Goal: Information Seeking & Learning: Learn about a topic

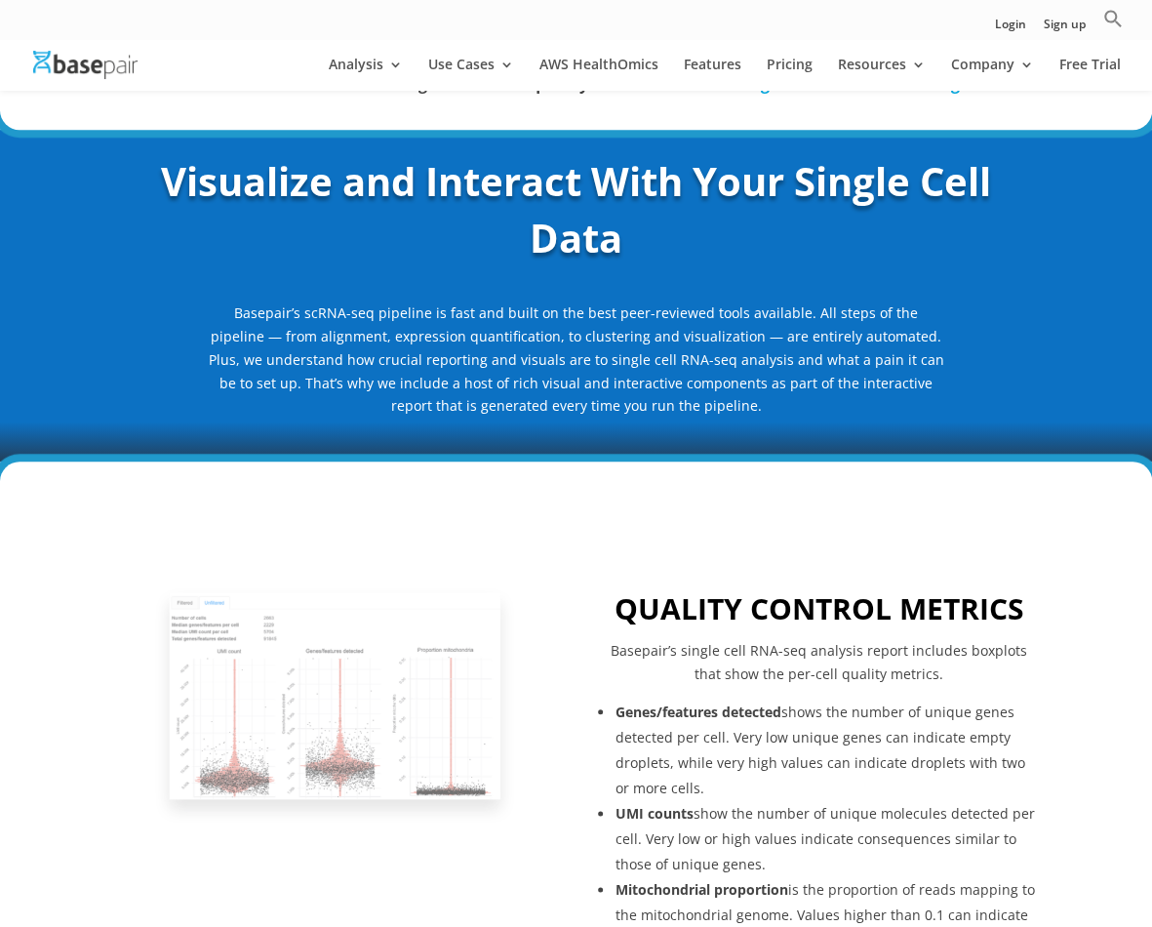
scroll to position [98, 0]
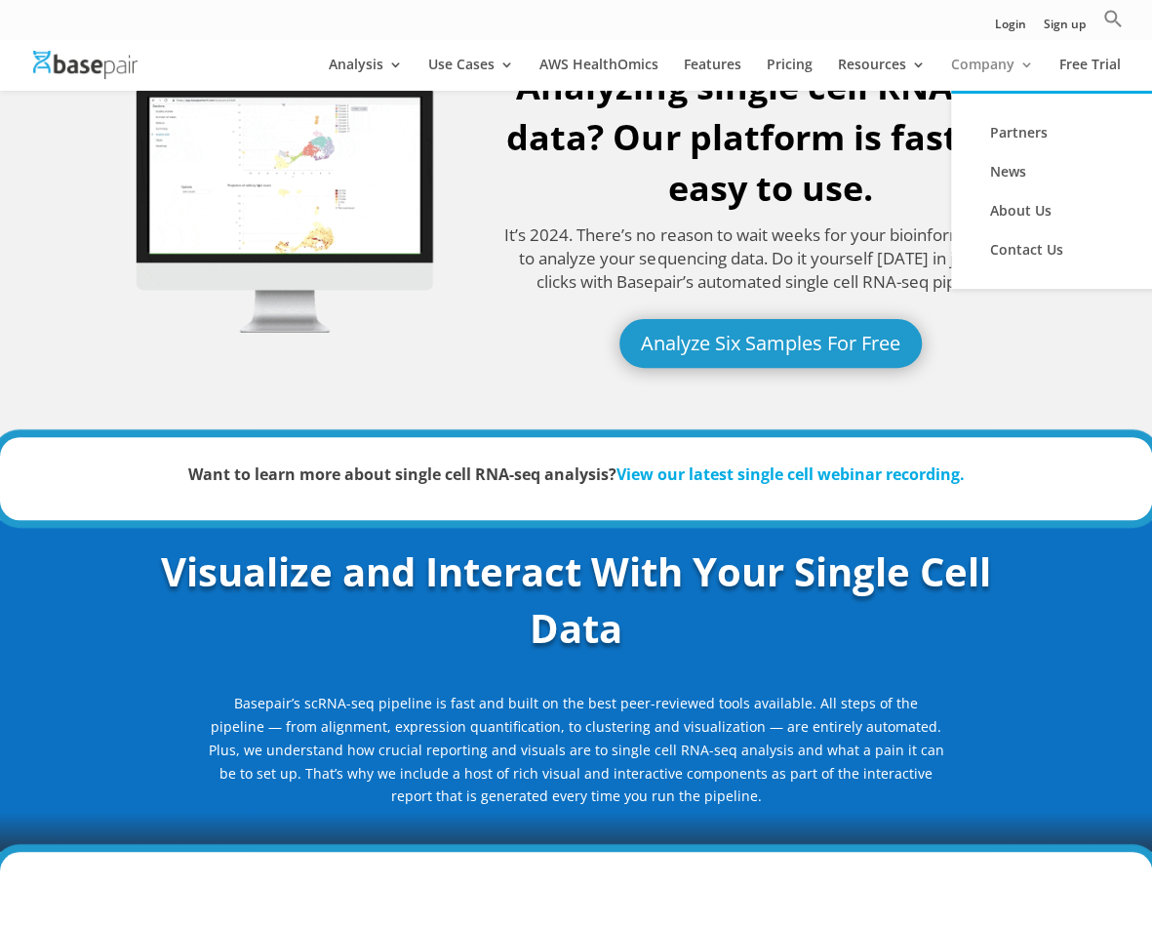
click at [991, 63] on link "Company" at bounding box center [992, 74] width 83 height 33
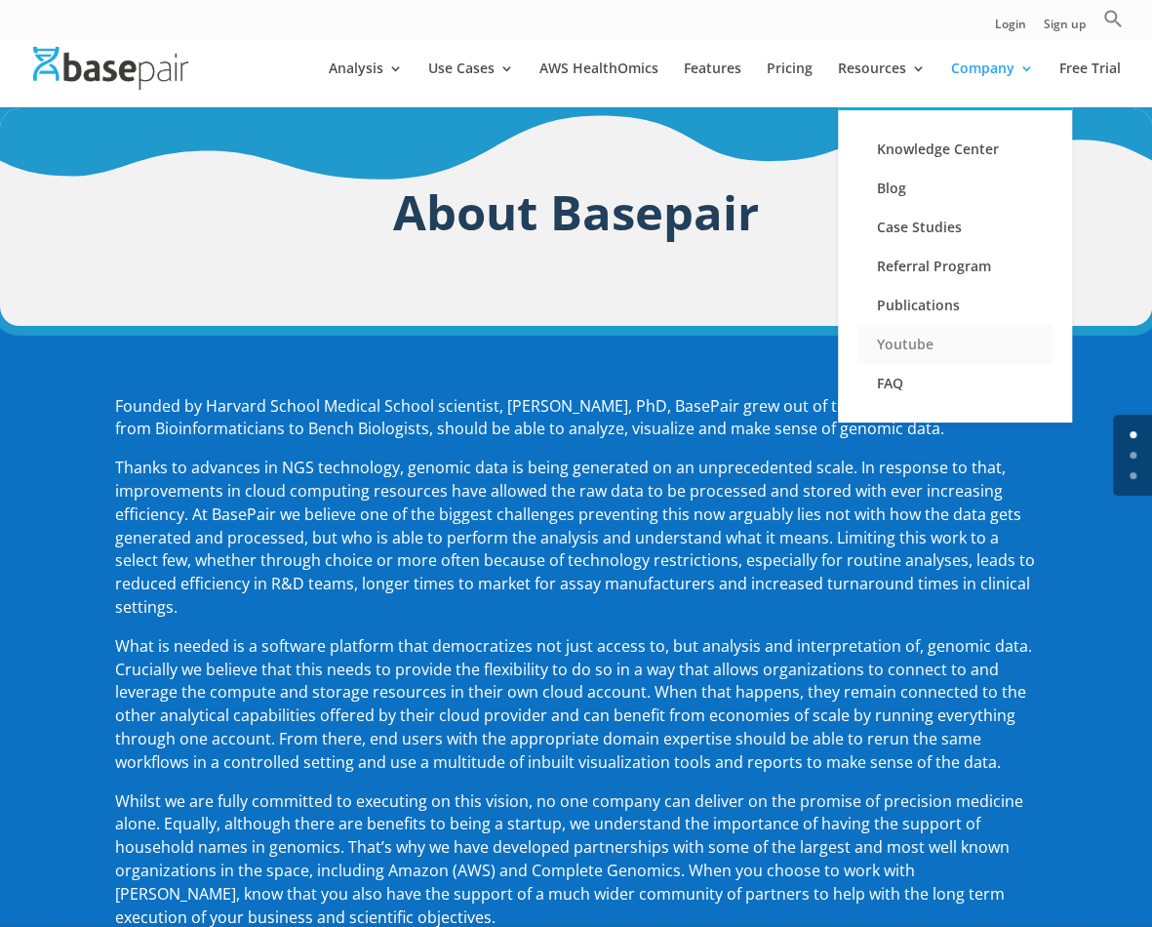
click at [905, 344] on link "Youtube" at bounding box center [954, 344] width 195 height 39
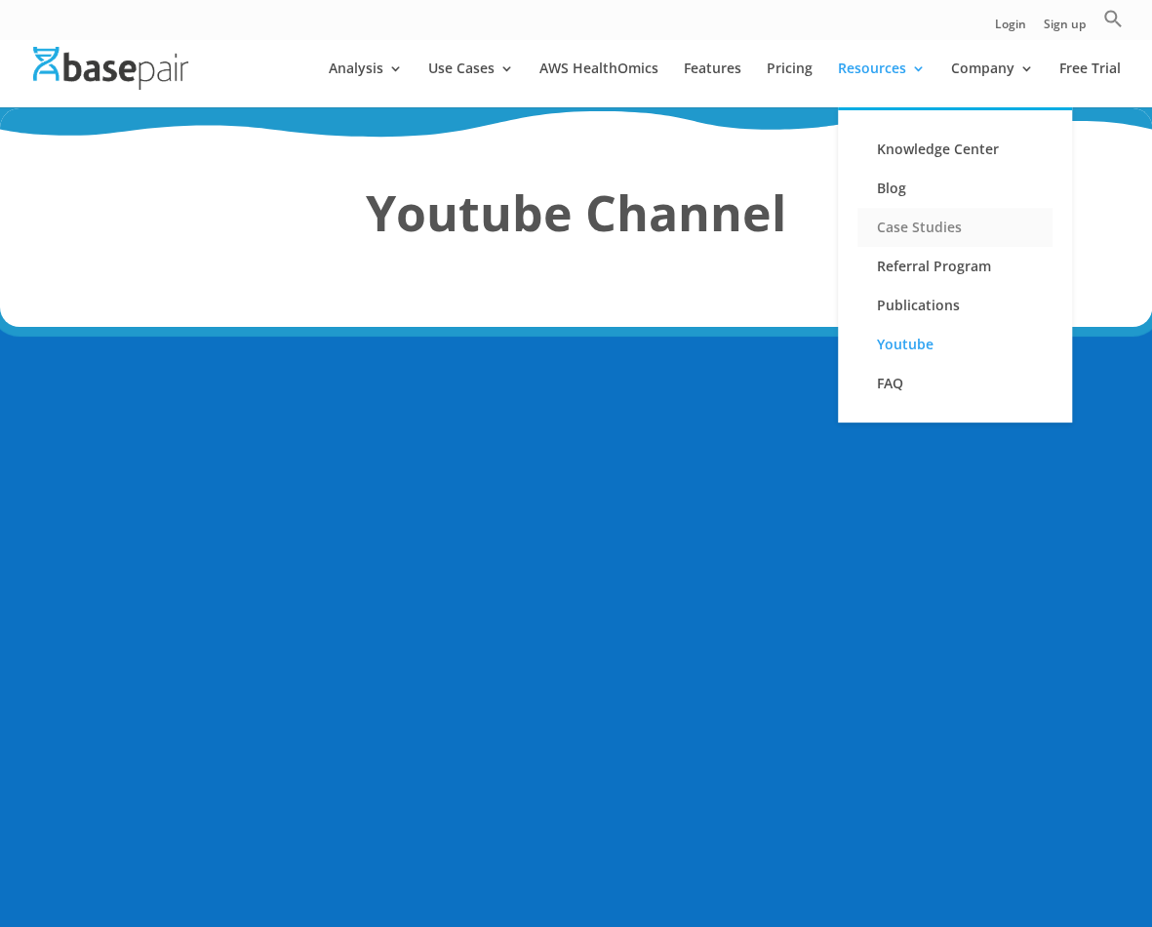
click at [900, 228] on link "Case Studies" at bounding box center [954, 227] width 195 height 39
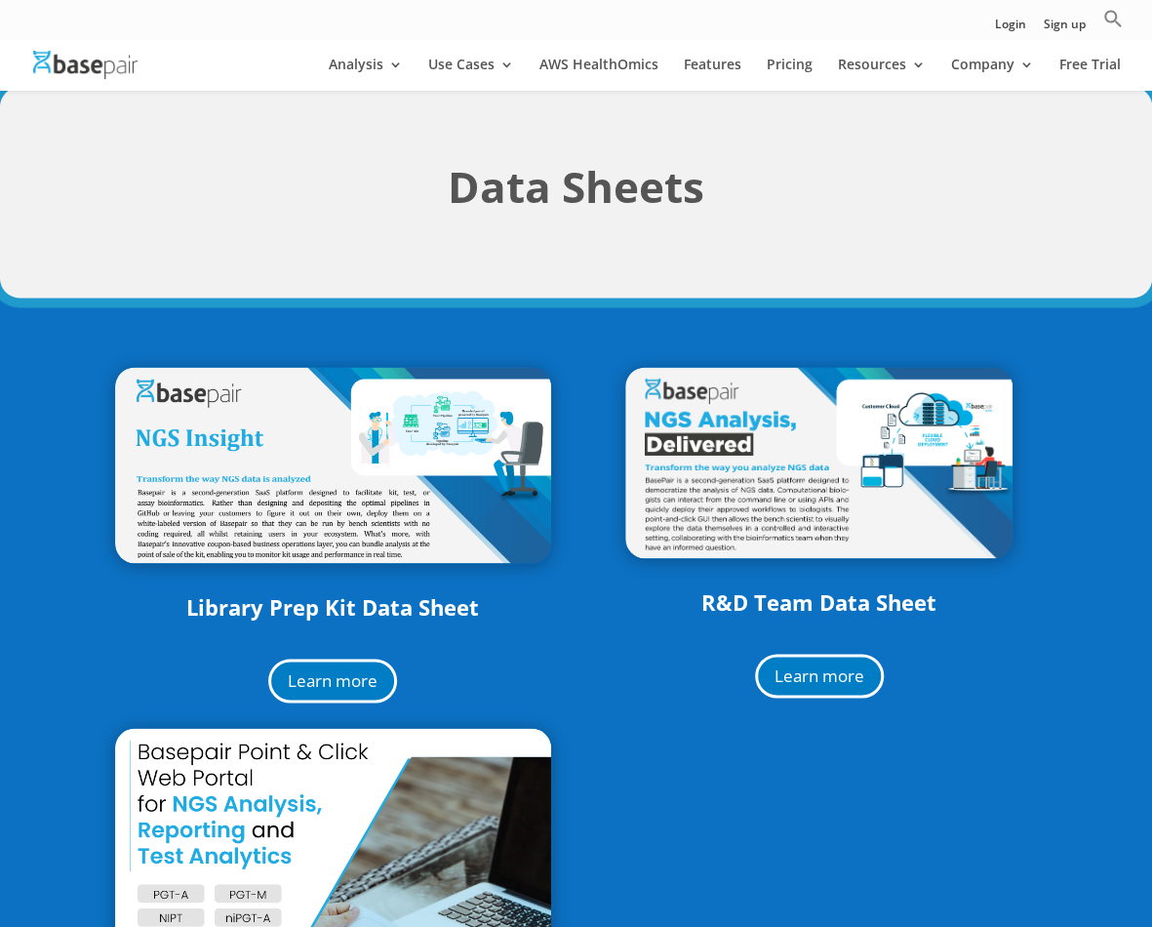
scroll to position [1365, 0]
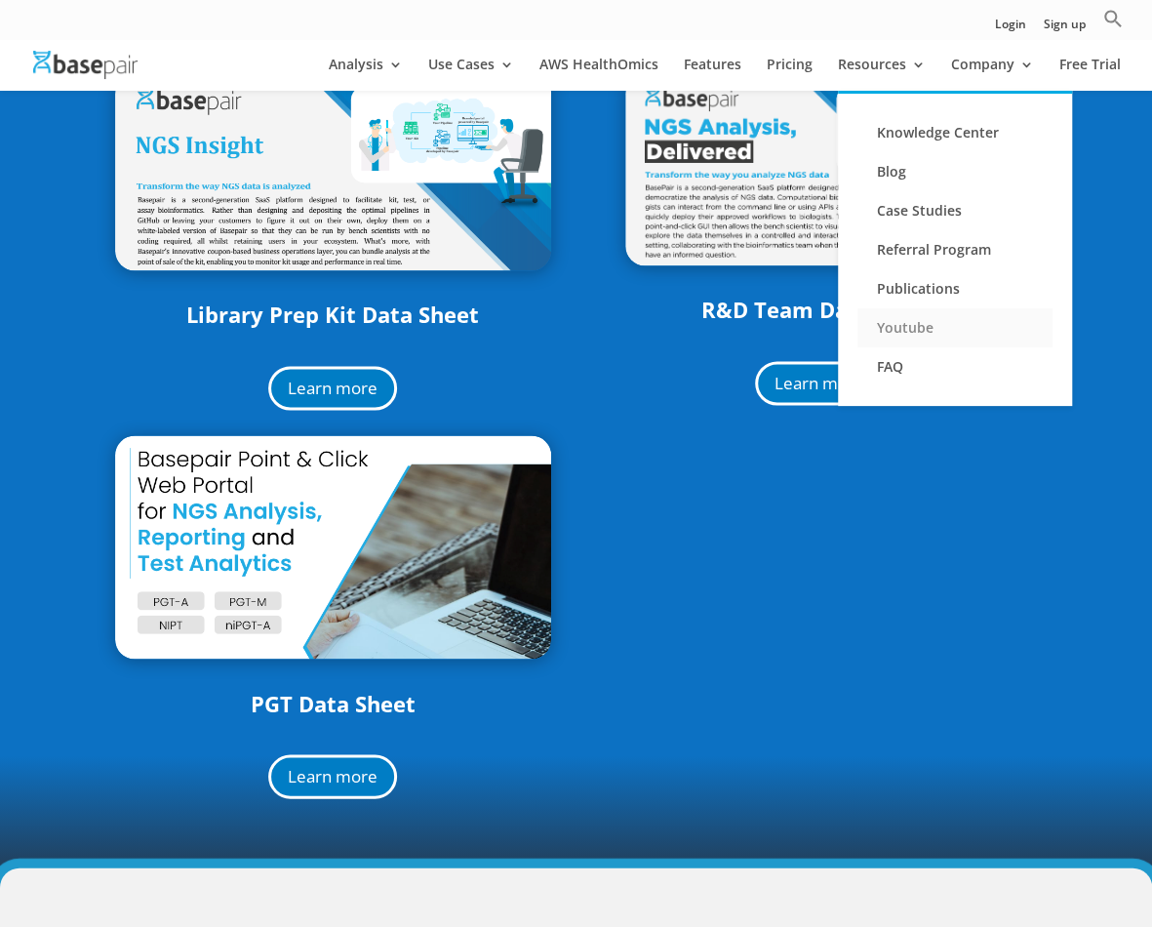
click at [903, 323] on link "Youtube" at bounding box center [954, 327] width 195 height 39
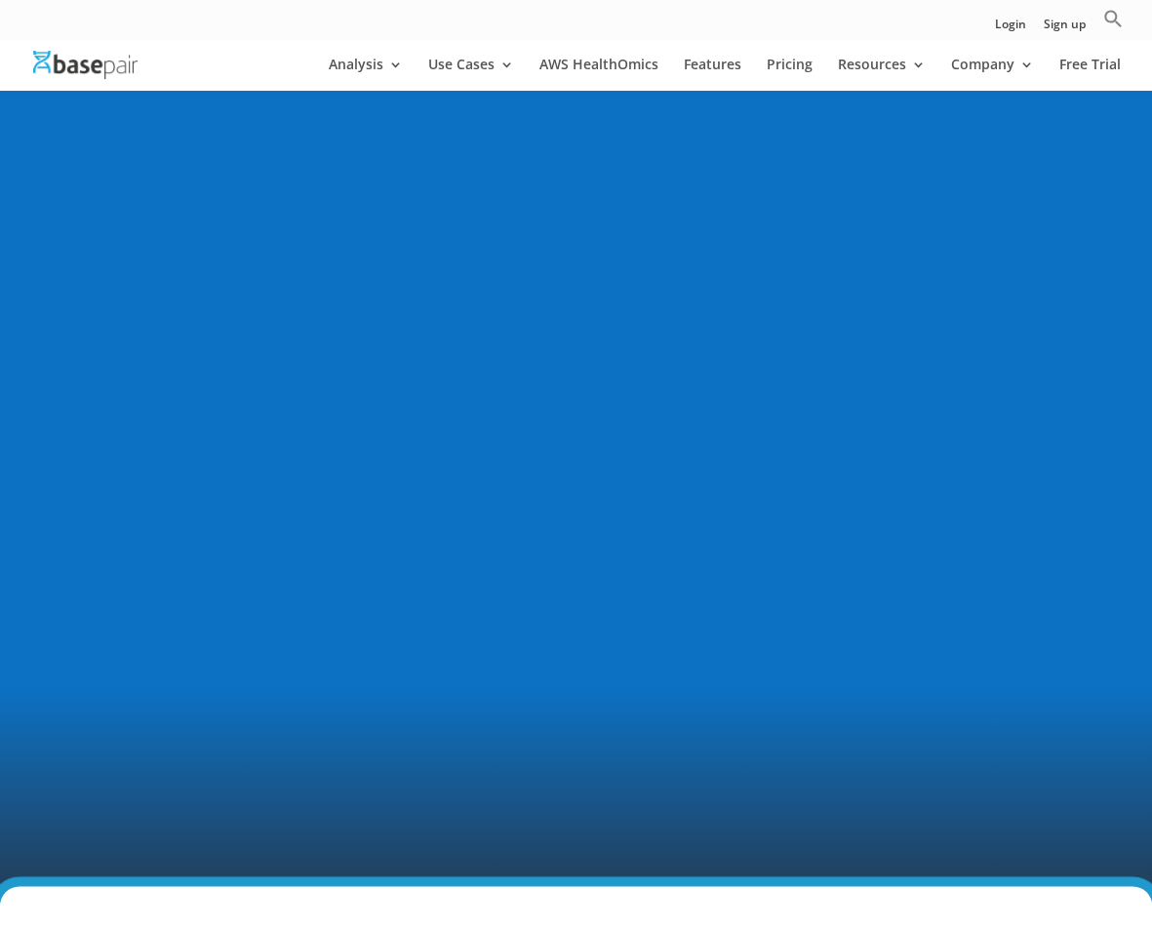
scroll to position [293, 0]
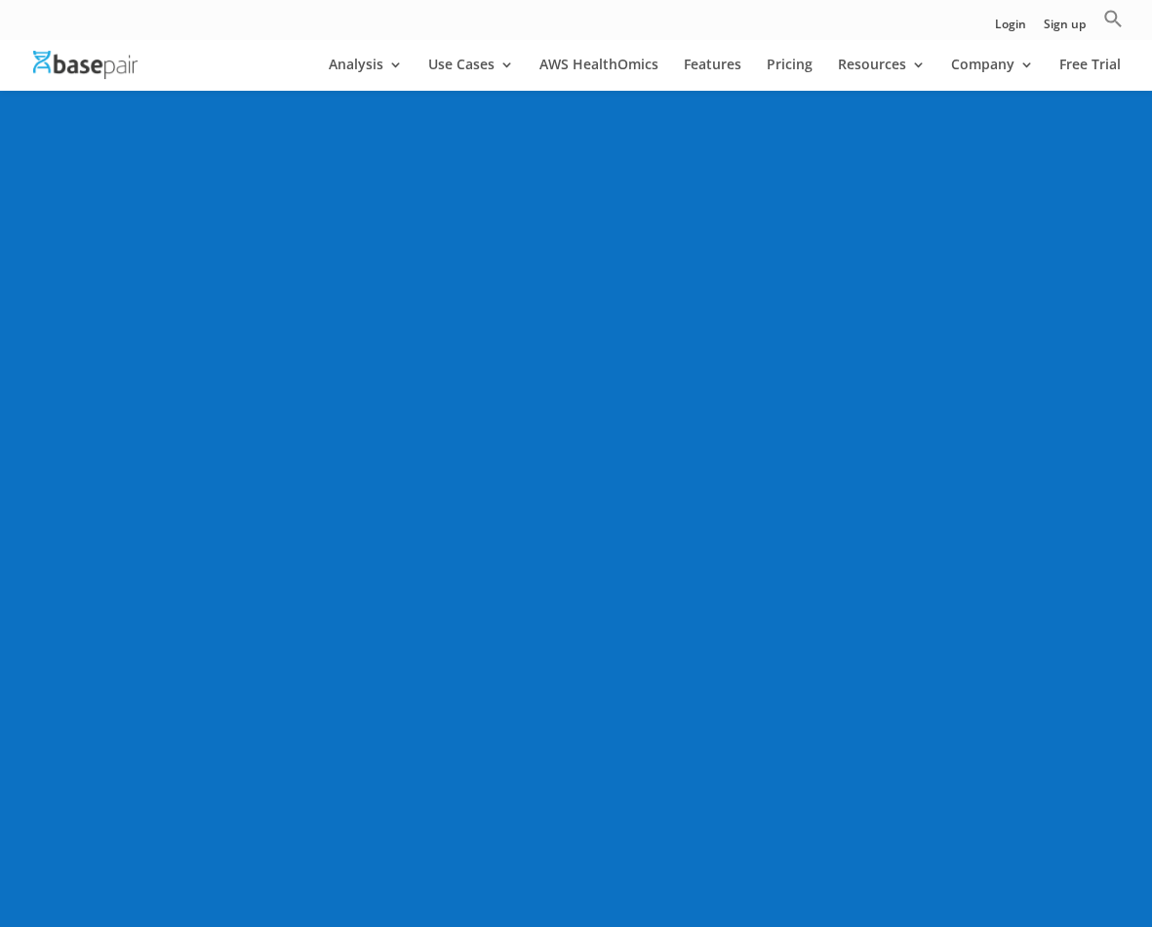
click at [96, 736] on div at bounding box center [576, 597] width 1152 height 1163
